Goal: Check status

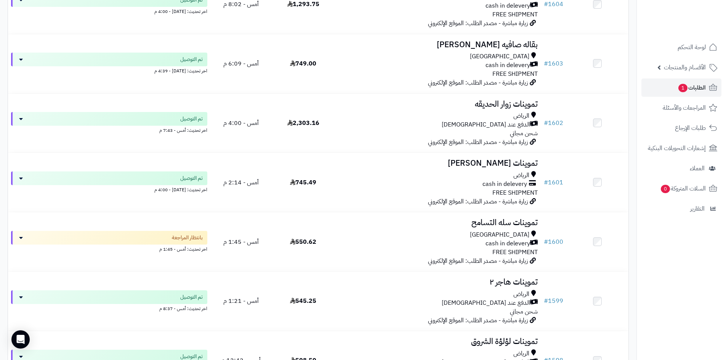
scroll to position [724, 0]
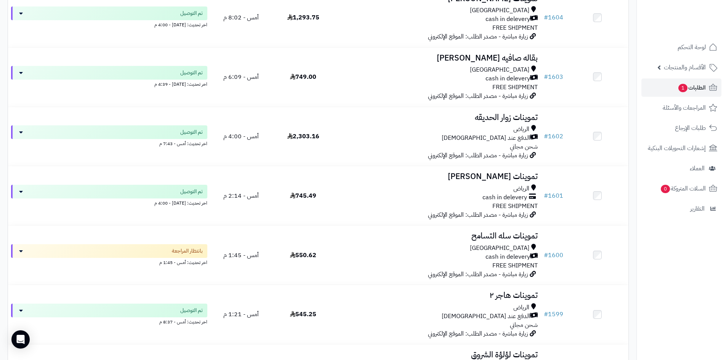
click at [345, 246] on div "[GEOGRAPHIC_DATA]" at bounding box center [437, 248] width 201 height 9
